Goal: Communication & Community: Answer question/provide support

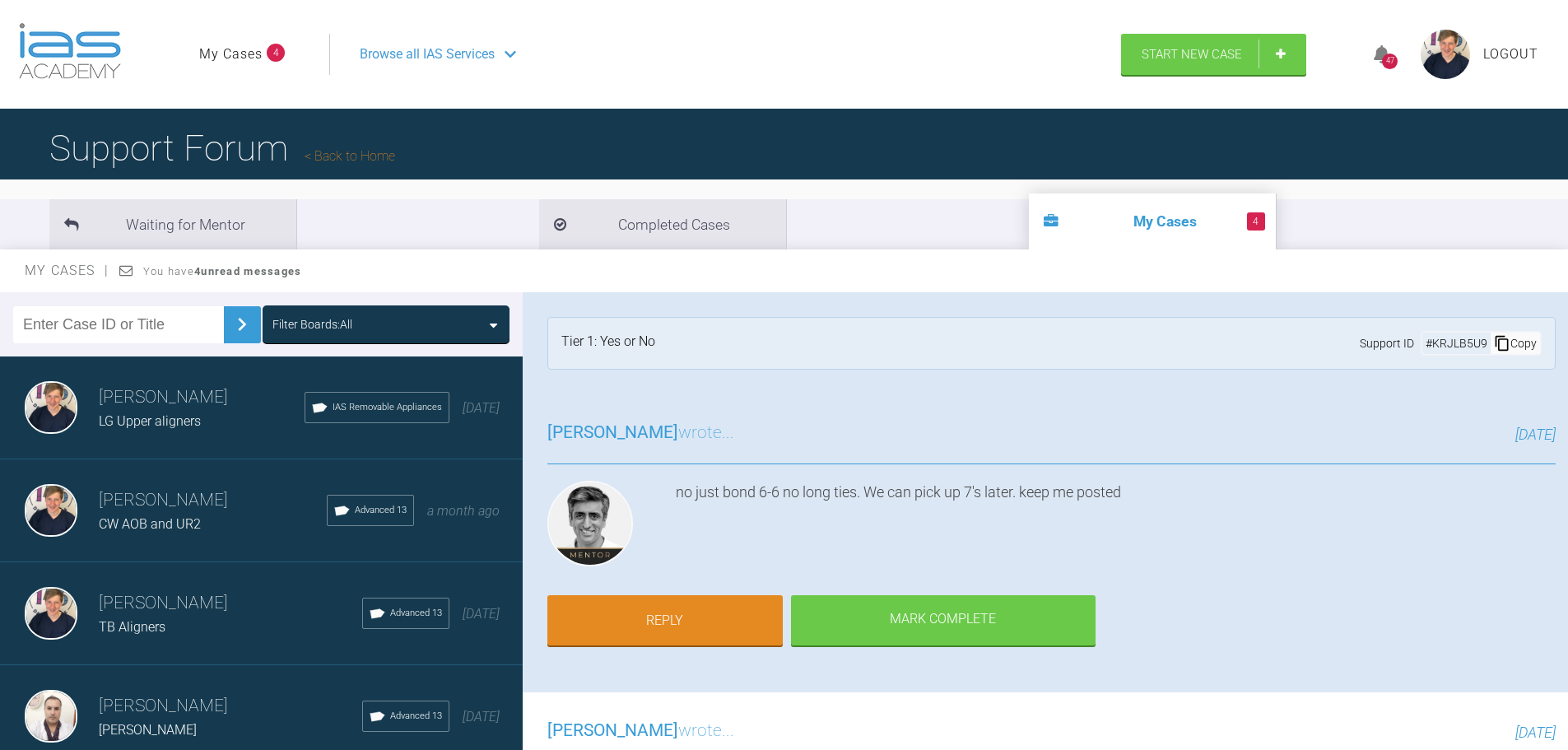
scroll to position [1316, 0]
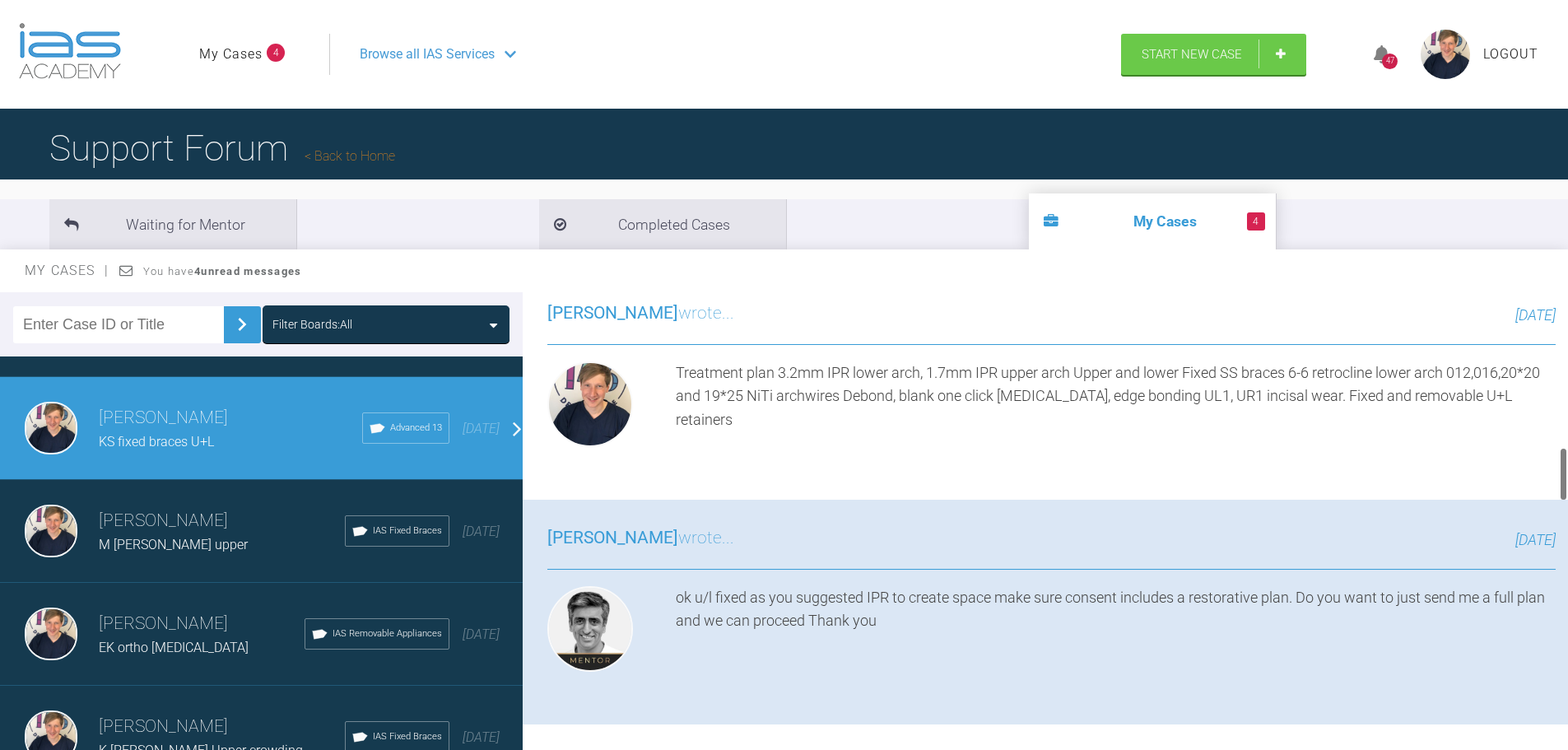
click at [770, 668] on div "ok u/l fixed as you suggested IPR to create space make sure consent includes a …" at bounding box center [1116, 631] width 880 height 92
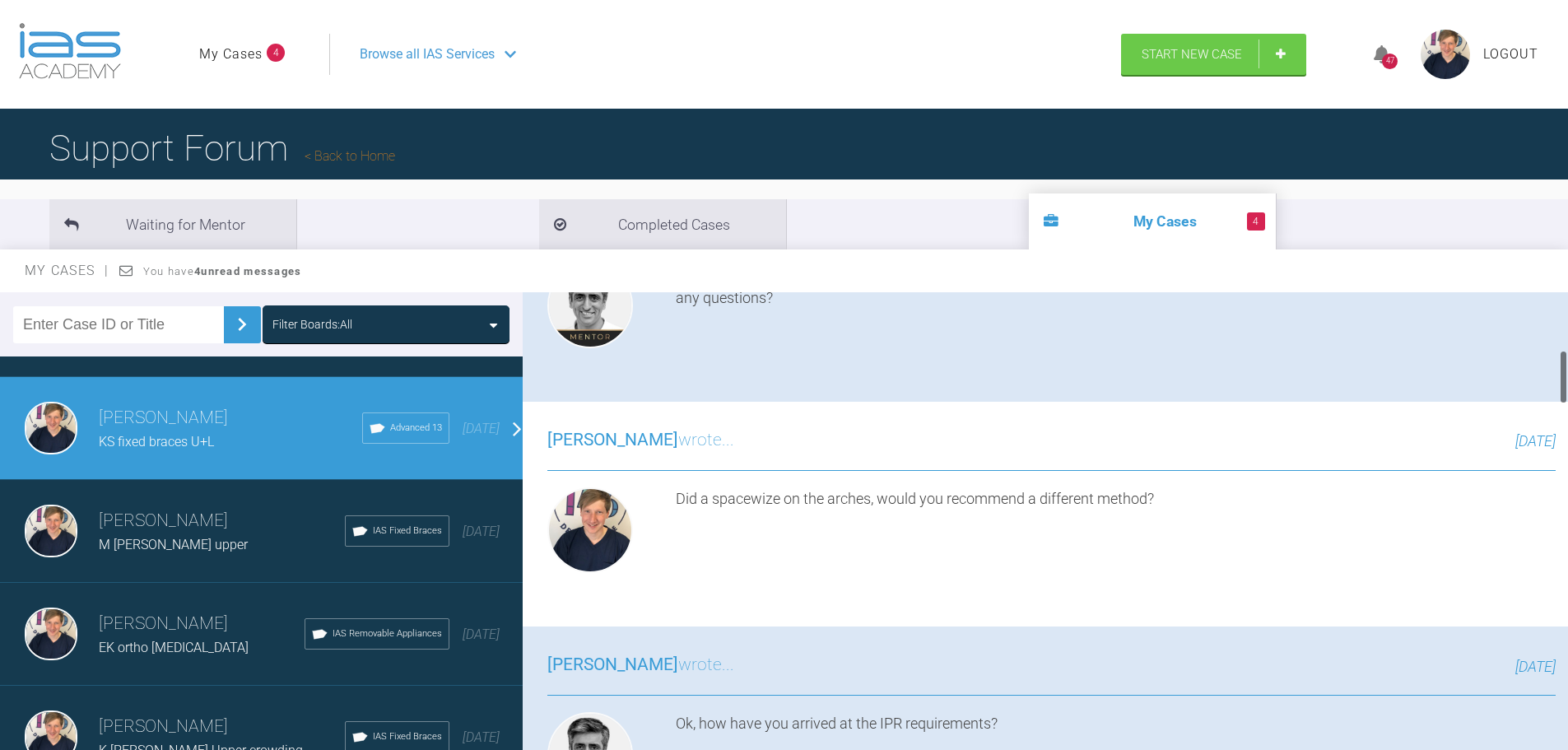
scroll to position [0, 0]
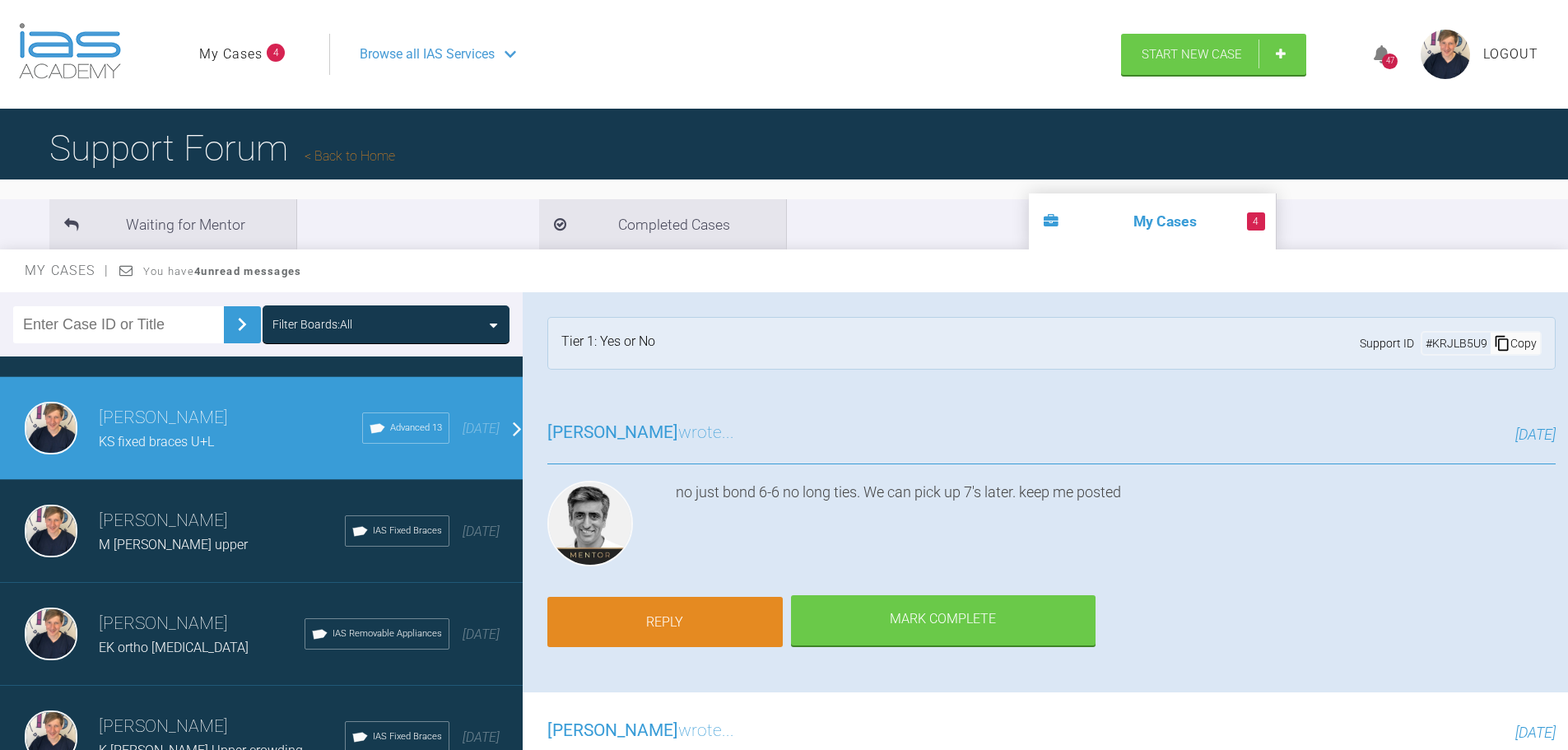
click at [704, 625] on link "Reply" at bounding box center [666, 622] width 236 height 51
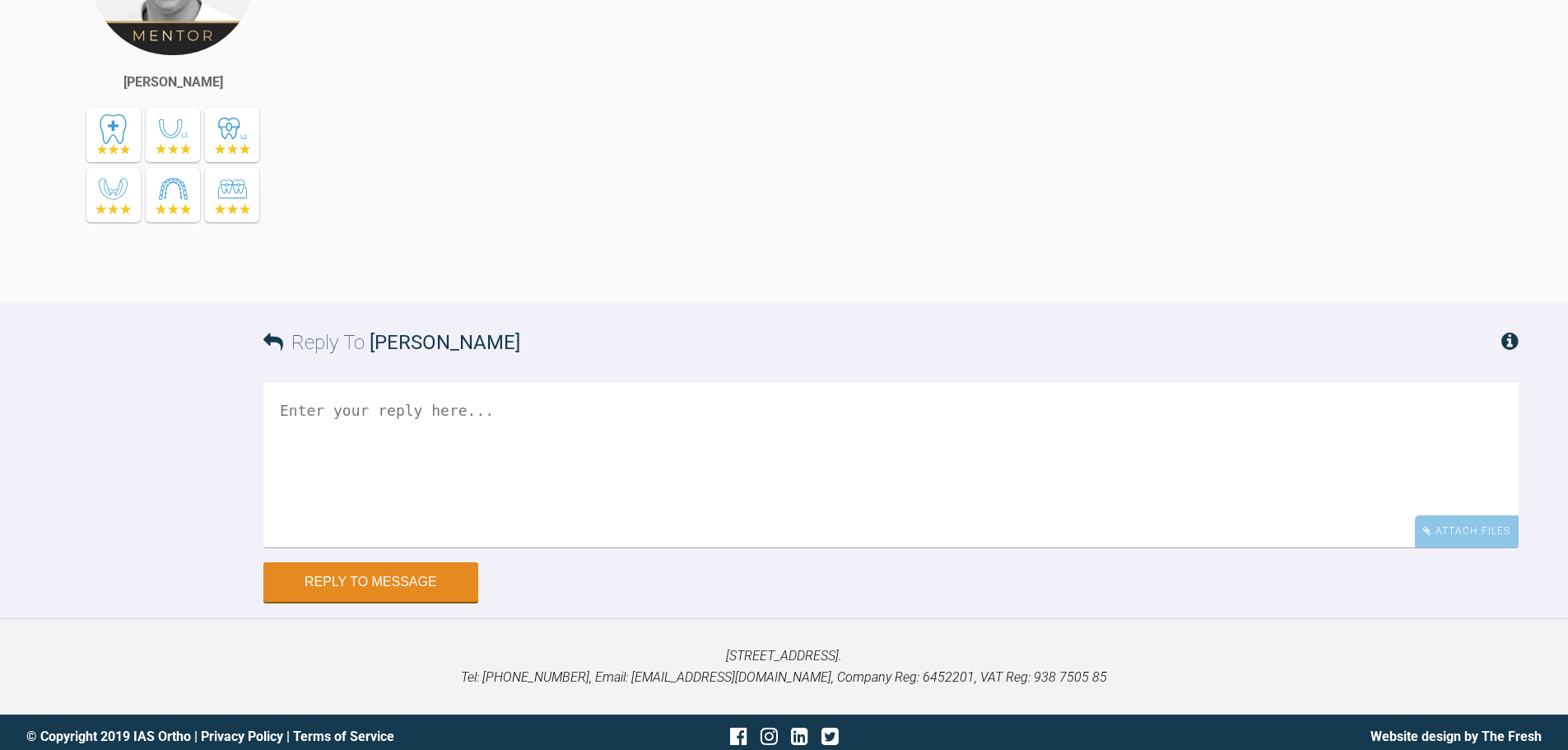
scroll to position [6719, 0]
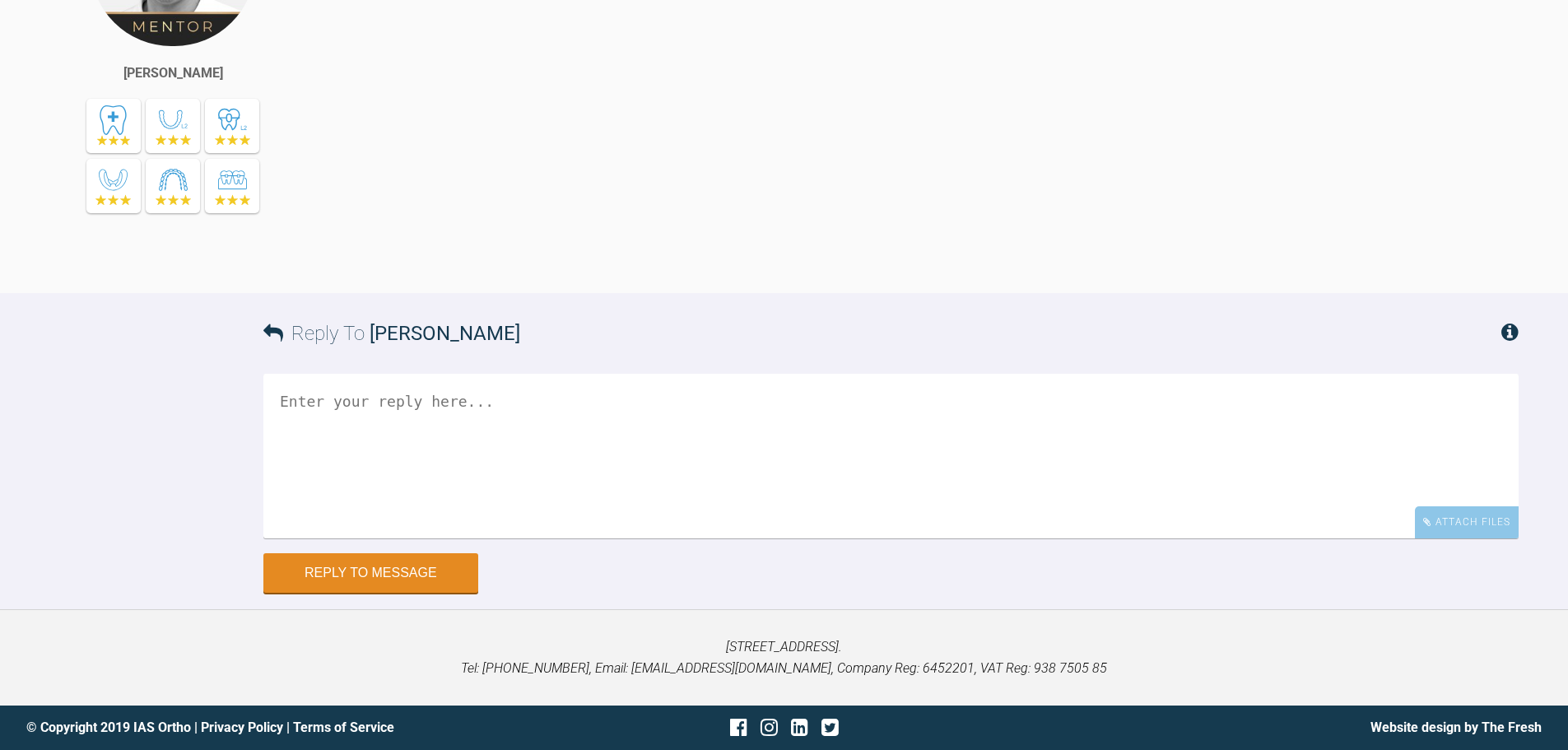
click at [588, 450] on textarea at bounding box center [891, 455] width 1255 height 164
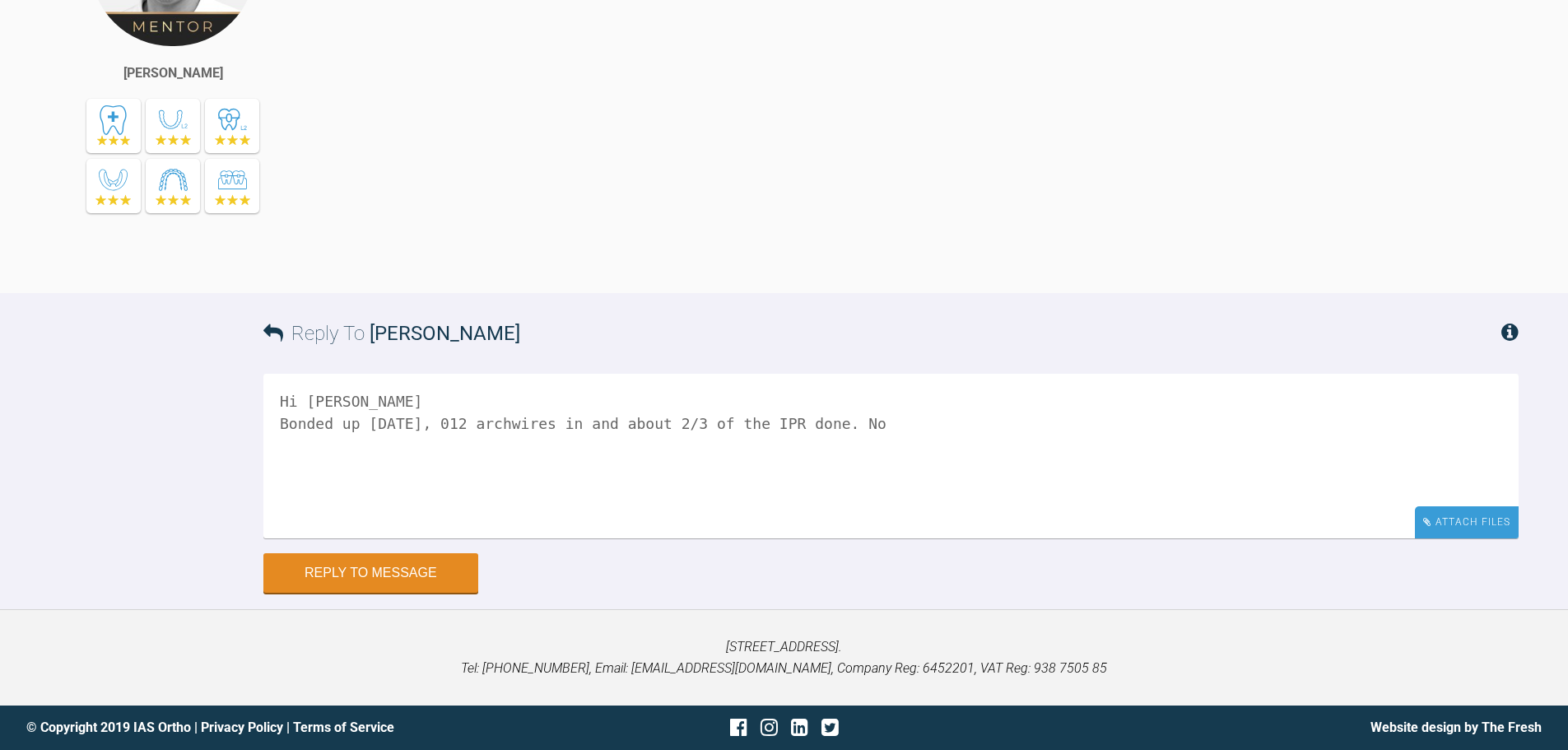
click at [1463, 527] on div "Attach Files" at bounding box center [1467, 522] width 104 height 32
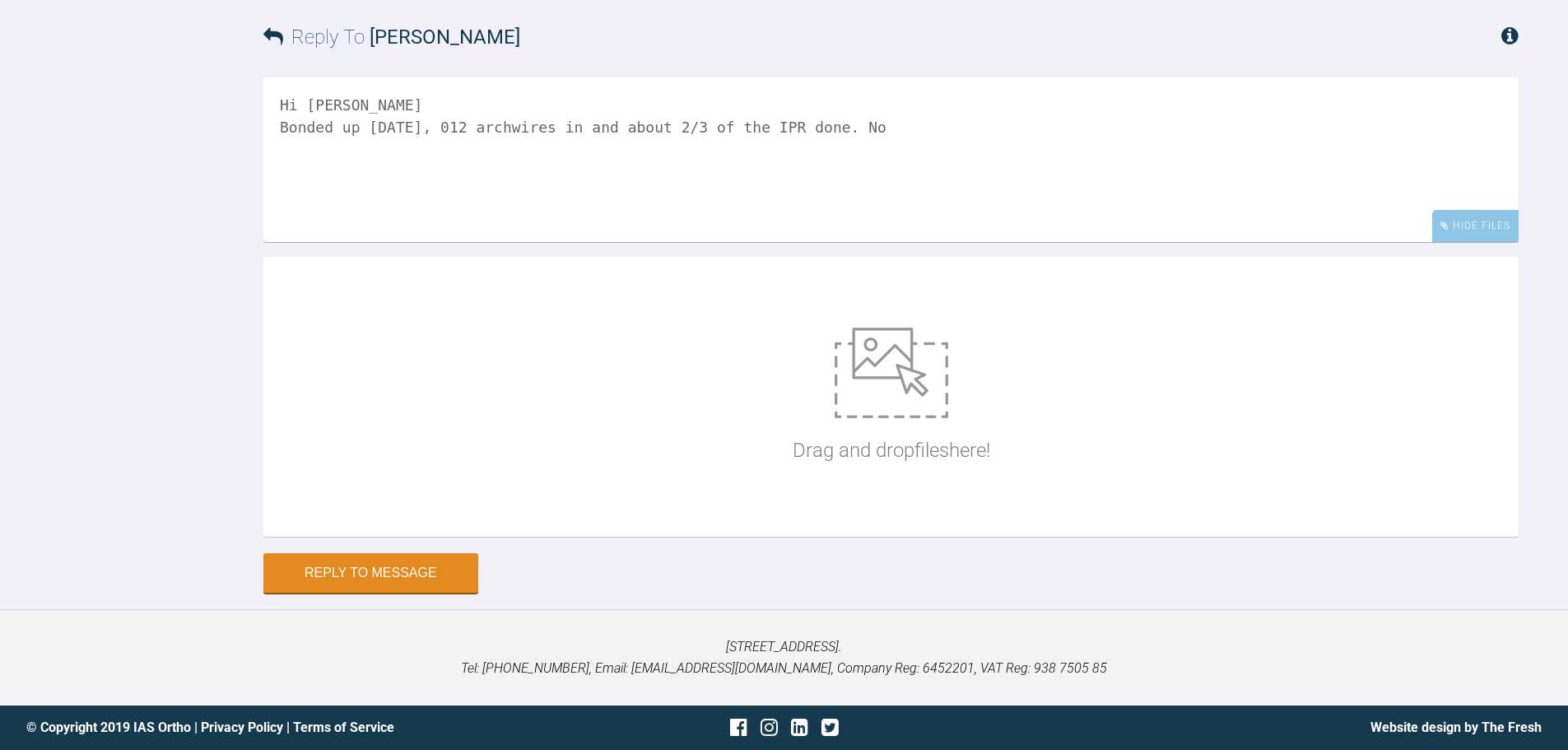
scroll to position [6966, 0]
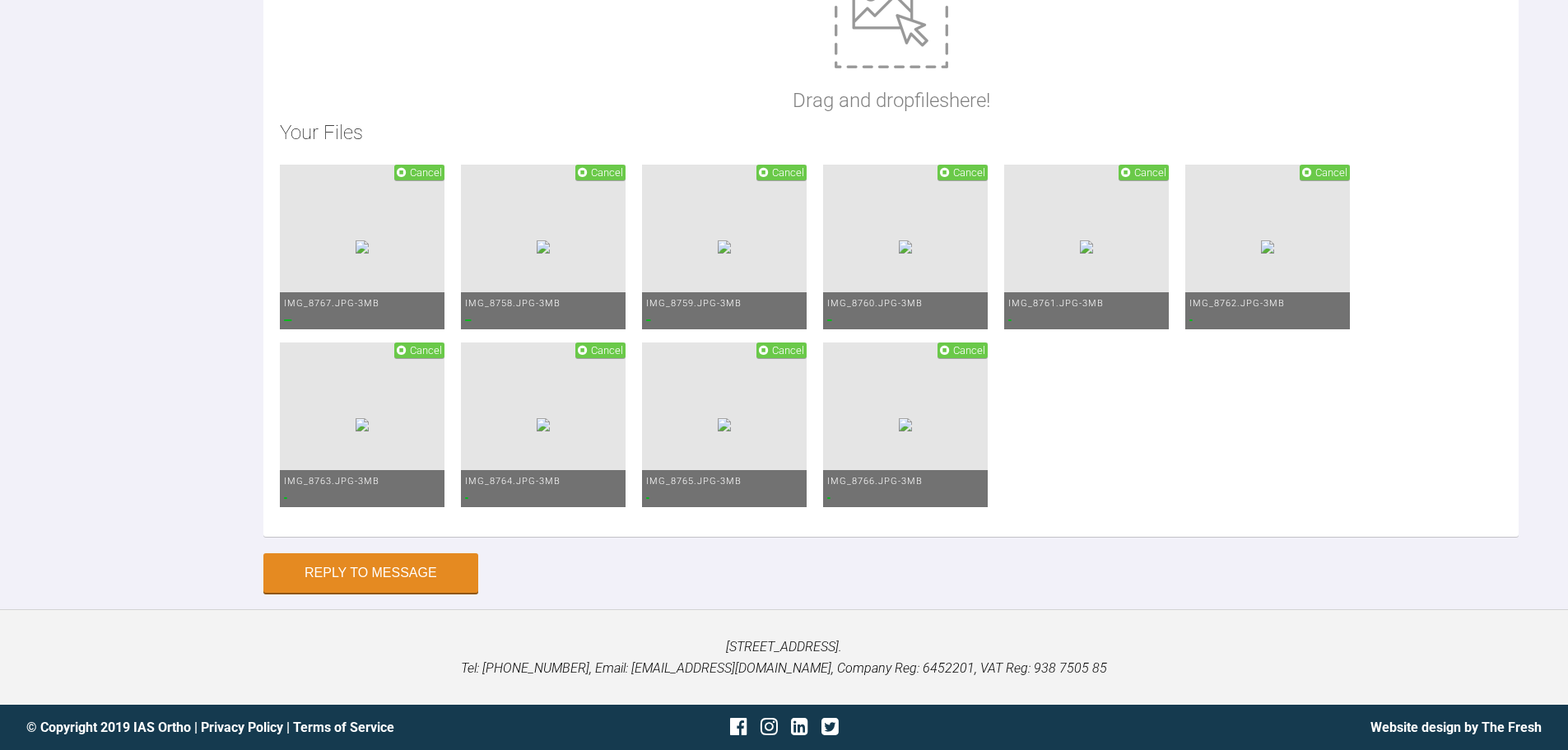
drag, startPoint x: 997, startPoint y: 184, endPoint x: 962, endPoint y: 204, distance: 40.3
drag, startPoint x: 1032, startPoint y: 182, endPoint x: 998, endPoint y: 185, distance: 34.1
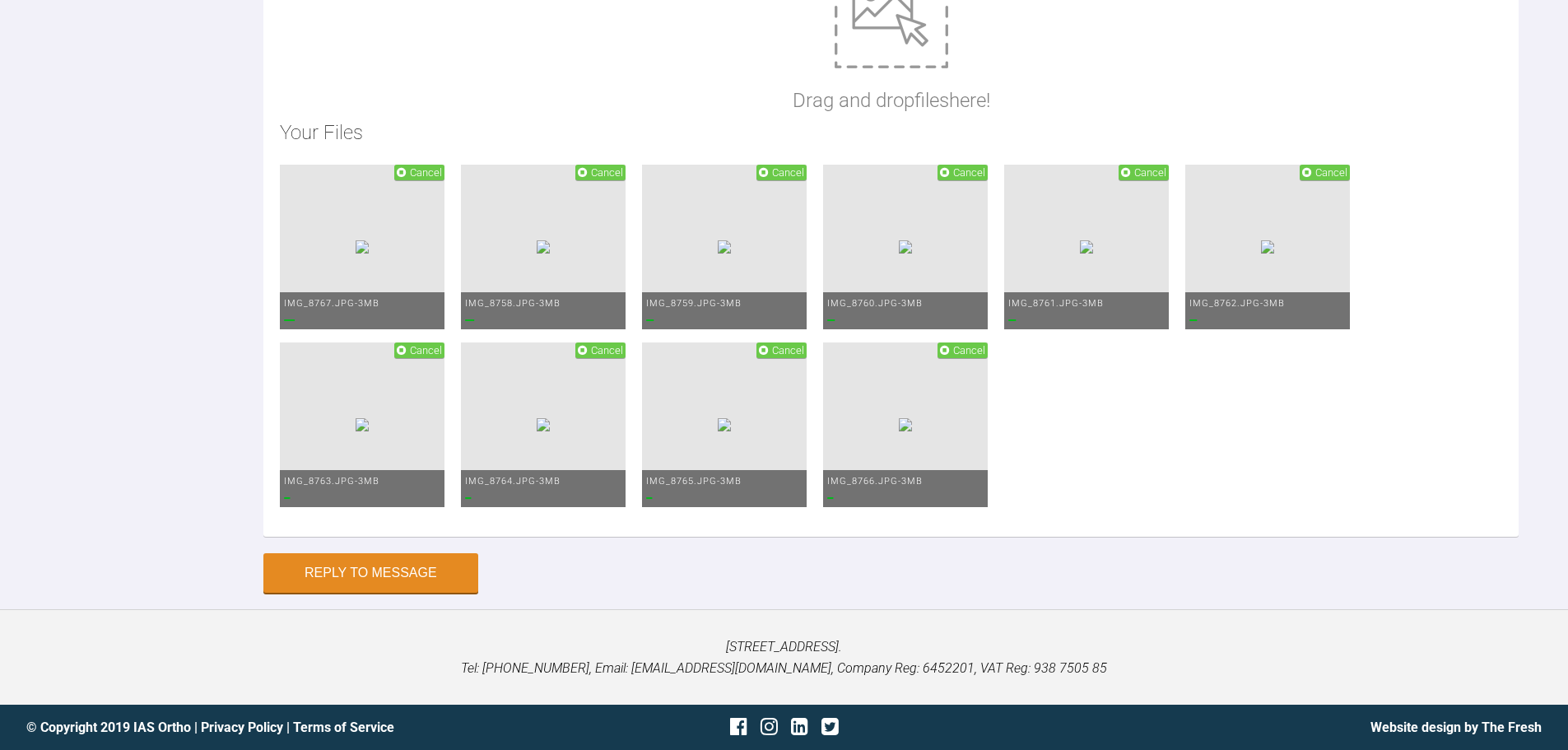
drag, startPoint x: 1080, startPoint y: 116, endPoint x: 1347, endPoint y: 141, distance: 268.2
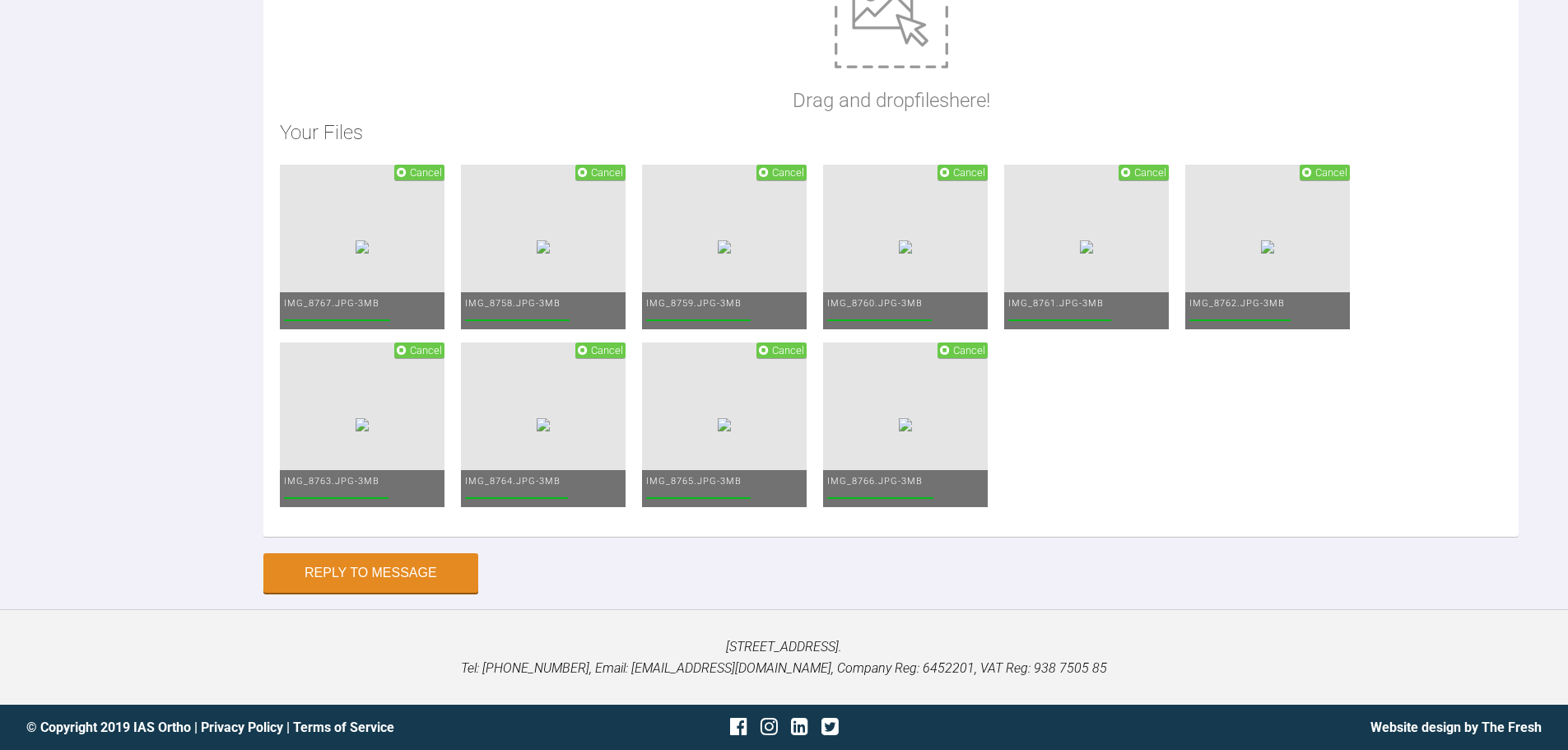
type textarea "Hi [PERSON_NAME] Bonded up [DATE], 012 archwires in and about 2/3 of the IPR do…"
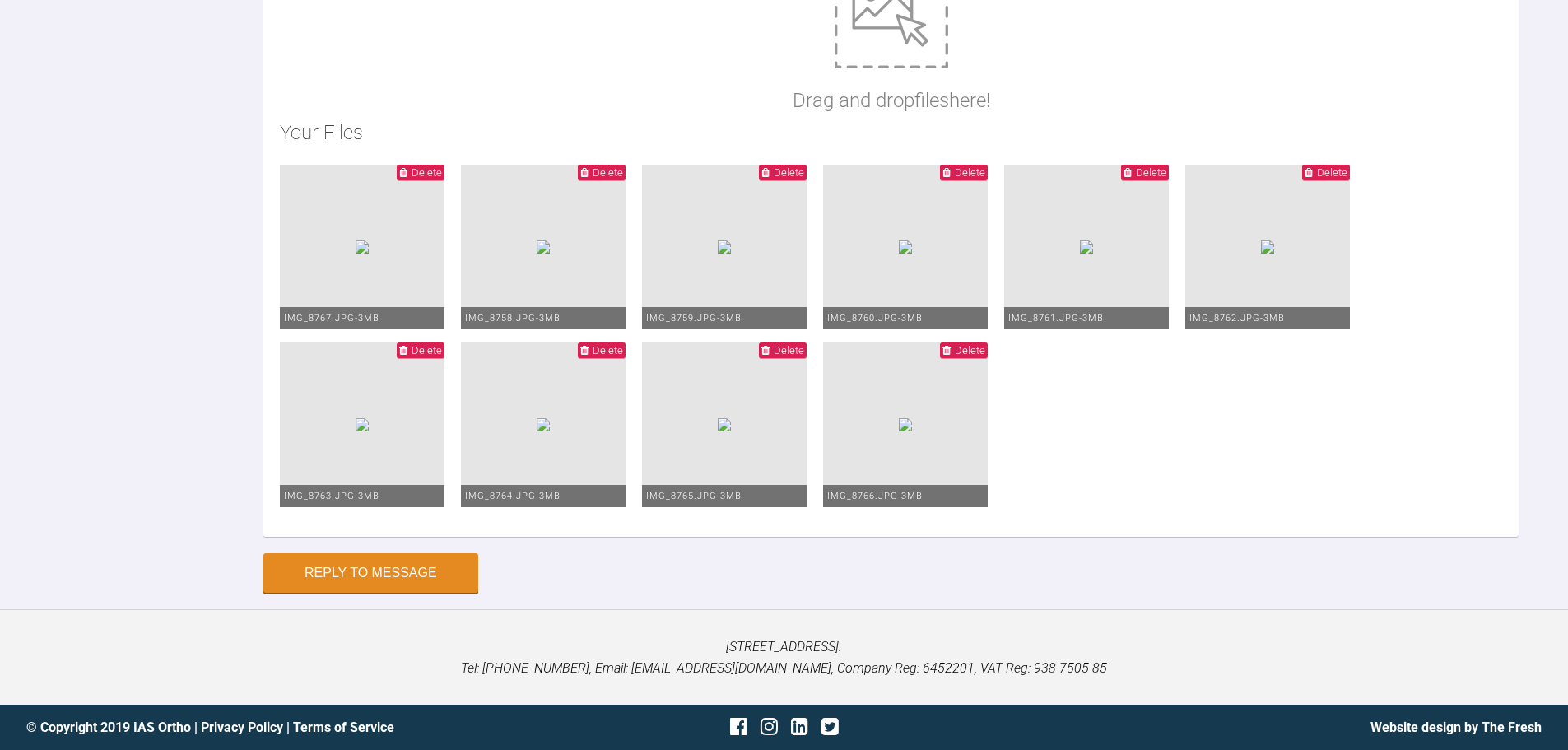
scroll to position [7460, 0]
click at [423, 594] on button "Reply to Message" at bounding box center [370, 574] width 214 height 40
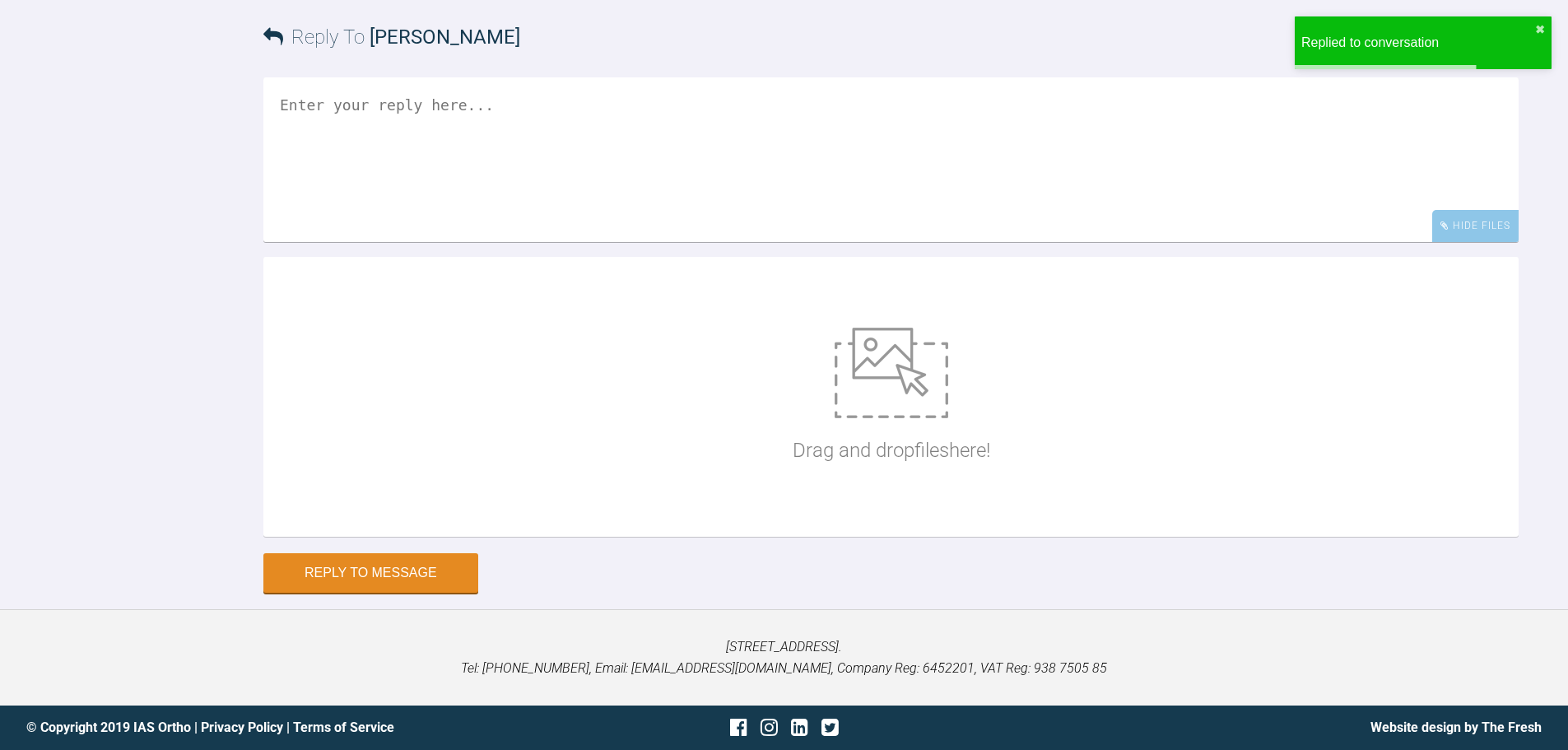
scroll to position [7242, 0]
